Goal: Task Accomplishment & Management: Complete application form

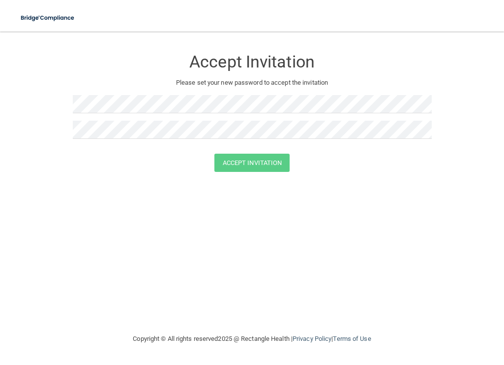
drag, startPoint x: 0, startPoint y: 0, endPoint x: 158, endPoint y: 316, distance: 353.3
click at [158, 317] on div "Accept Invitation Please set your new password to accept the invitation Accept …" at bounding box center [252, 181] width 465 height 281
click at [271, 169] on button "Accept Invitation" at bounding box center [252, 162] width 76 height 18
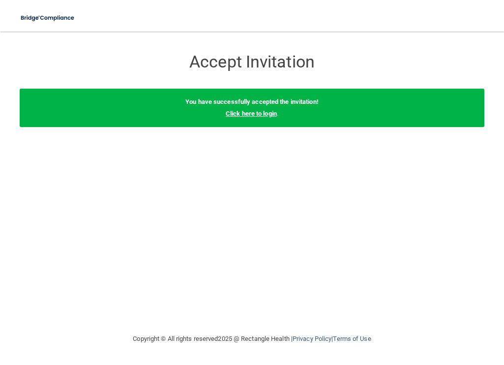
click at [263, 113] on link "Click here to login" at bounding box center [251, 113] width 51 height 7
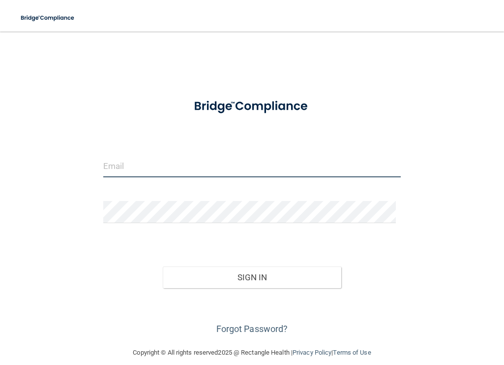
type input "[PERSON_NAME][EMAIL_ADDRESS][DOMAIN_NAME]"
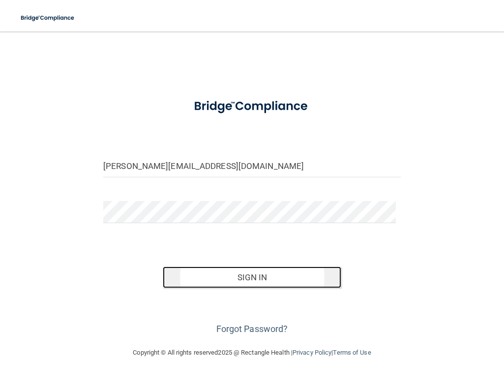
click at [247, 280] on button "Sign In" at bounding box center [252, 277] width 179 height 22
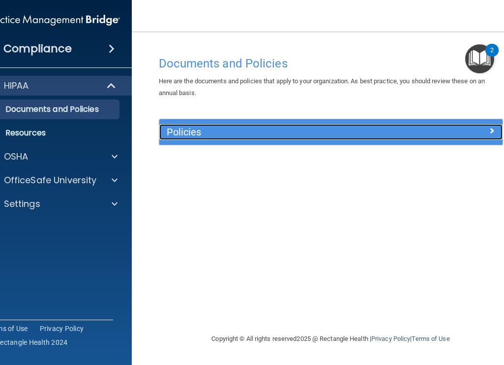
click at [198, 130] on h5 "Policies" at bounding box center [288, 131] width 243 height 11
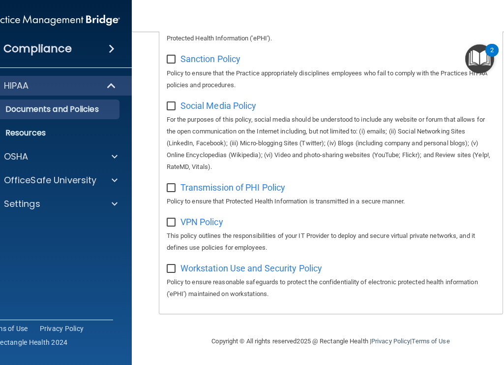
scroll to position [858, 0]
